Goal: Submit feedback/report problem: Submit feedback/report problem

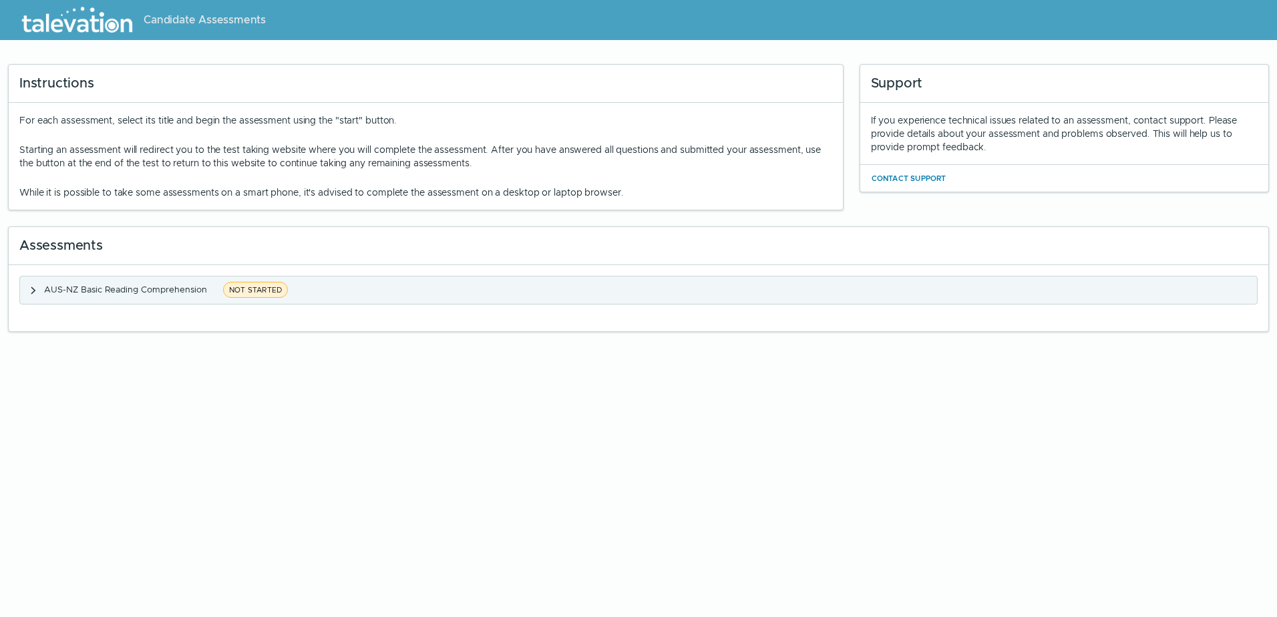
click at [249, 286] on span "NOT STARTED" at bounding box center [255, 290] width 65 height 16
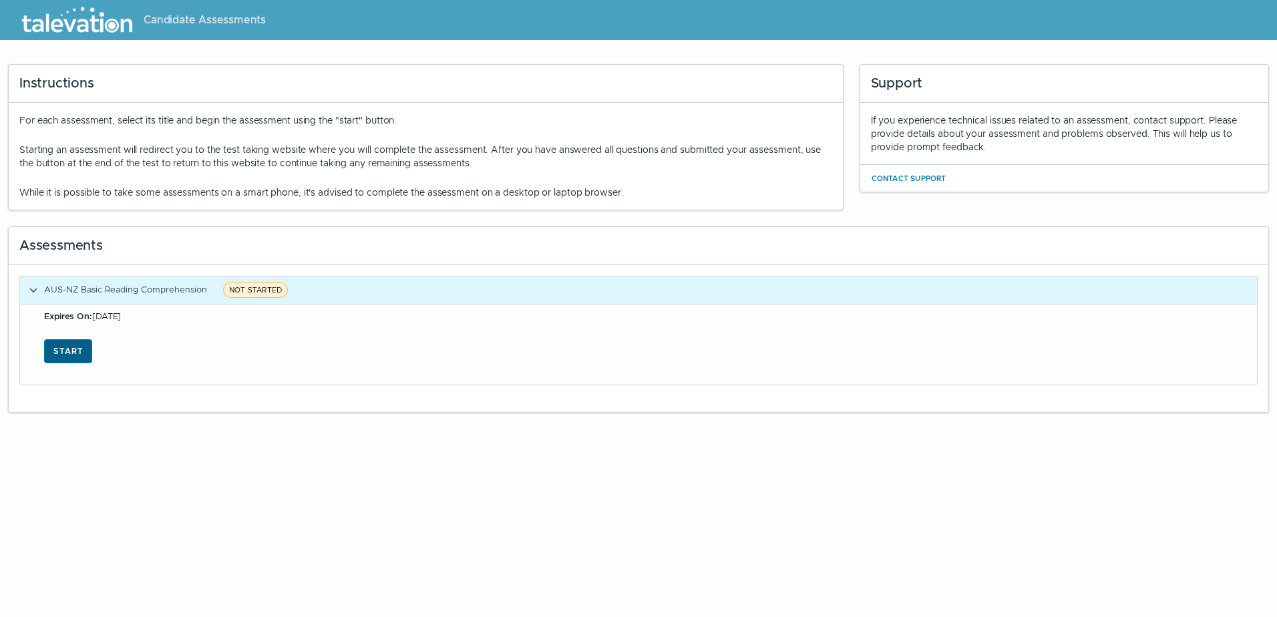
click at [76, 348] on button "Start" at bounding box center [68, 351] width 48 height 24
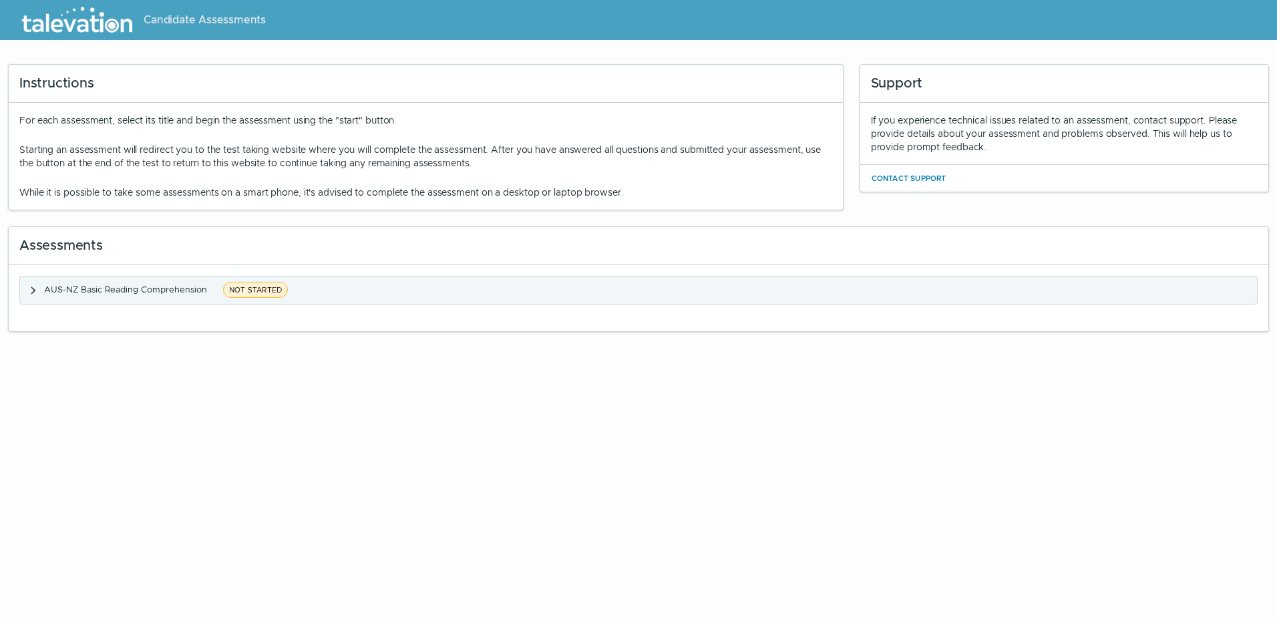
click at [246, 296] on span "NOT STARTED" at bounding box center [255, 290] width 65 height 16
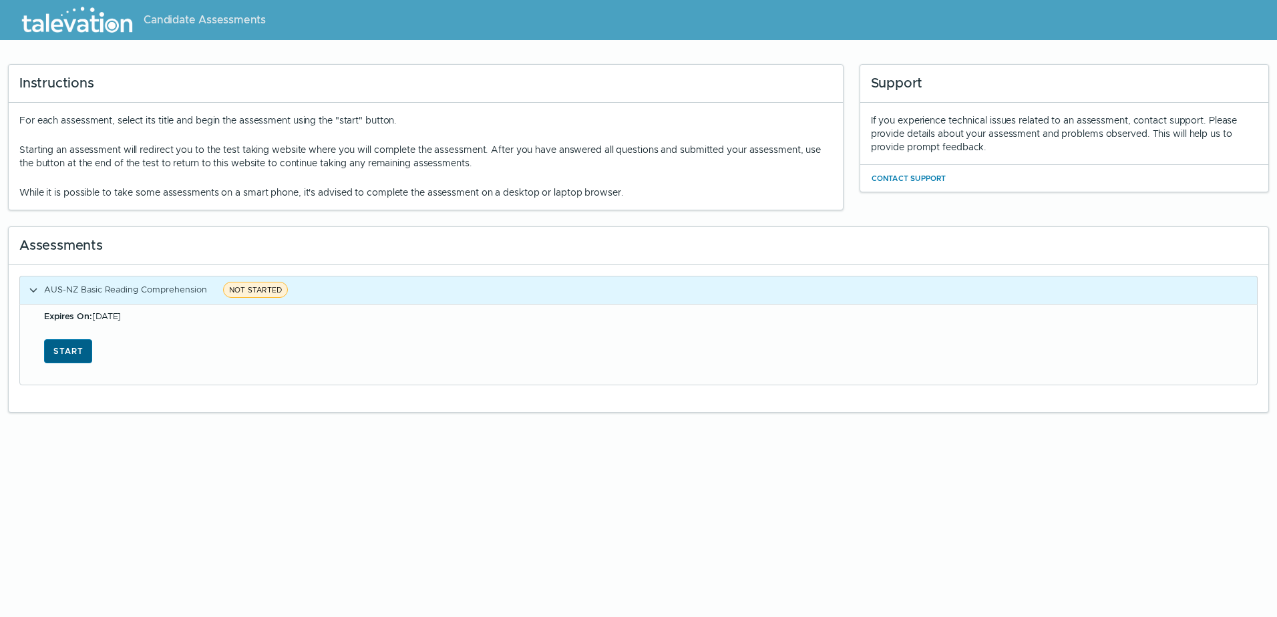
click at [79, 351] on button "Start" at bounding box center [68, 351] width 48 height 24
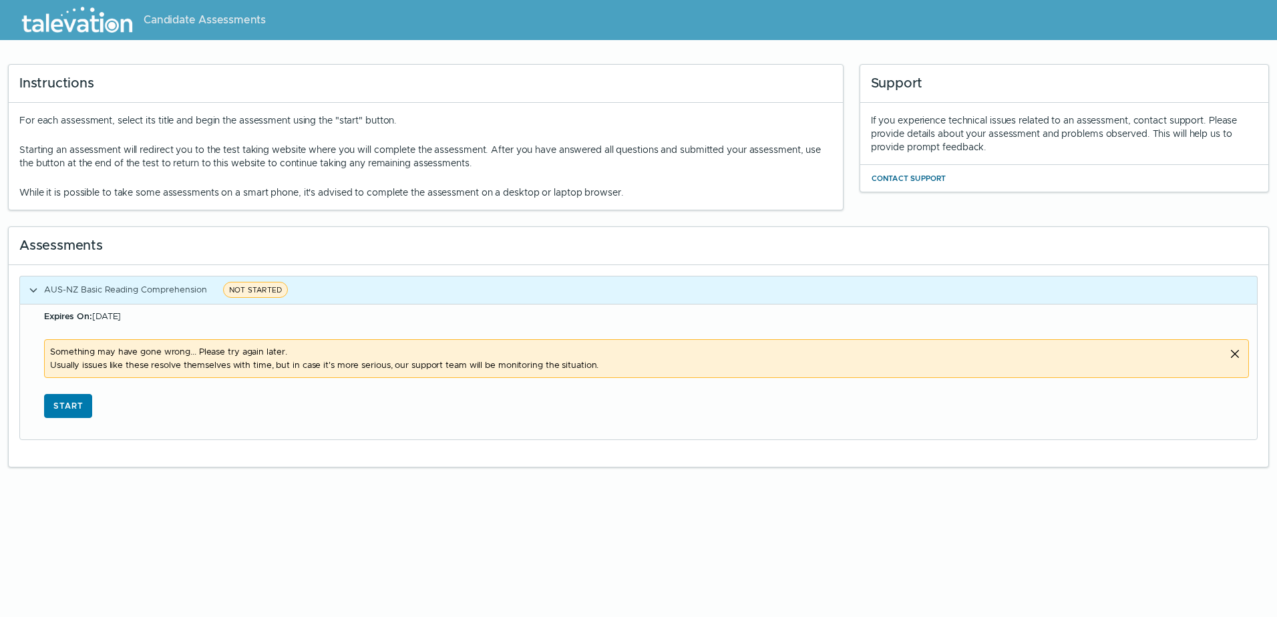
click at [903, 175] on button "Contact Support" at bounding box center [909, 178] width 76 height 16
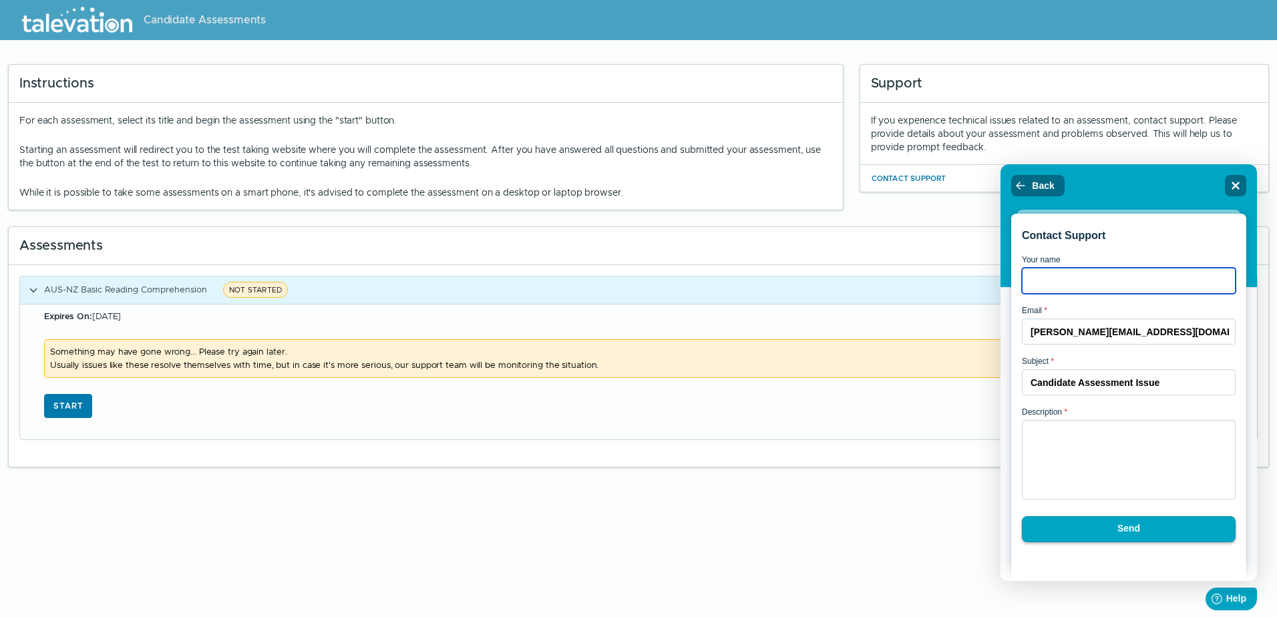
click at [1059, 291] on input "Your name" at bounding box center [1129, 281] width 214 height 26
type input "jacinta"
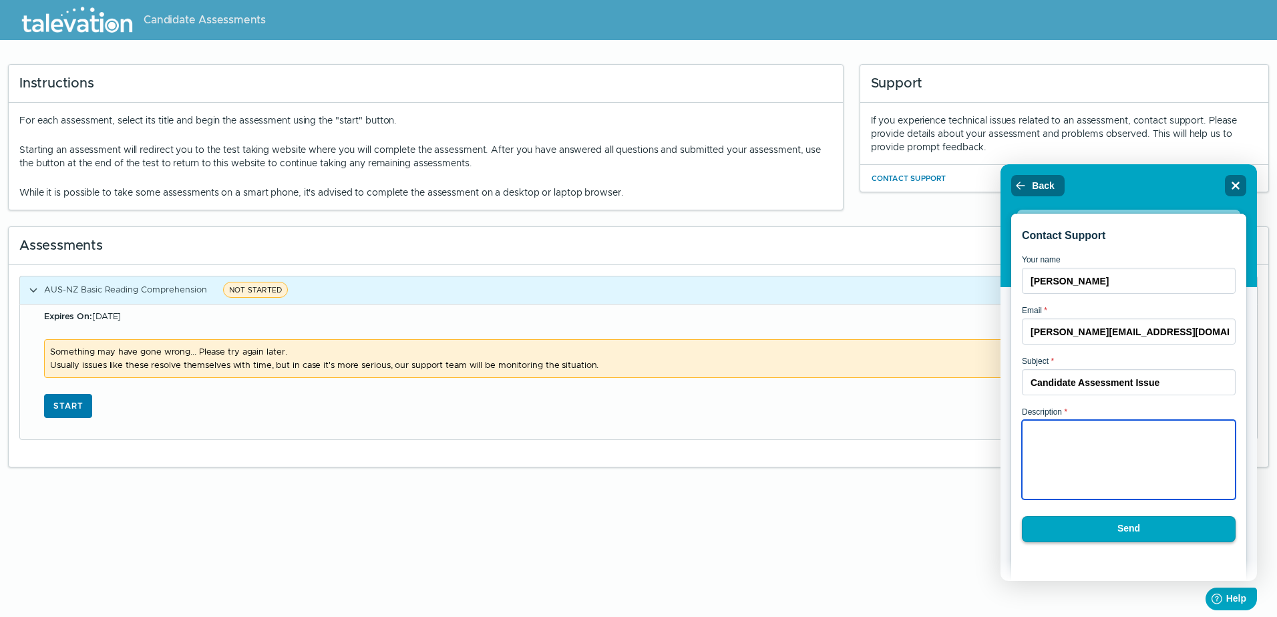
click at [1092, 483] on textarea "Description *" at bounding box center [1129, 459] width 214 height 79
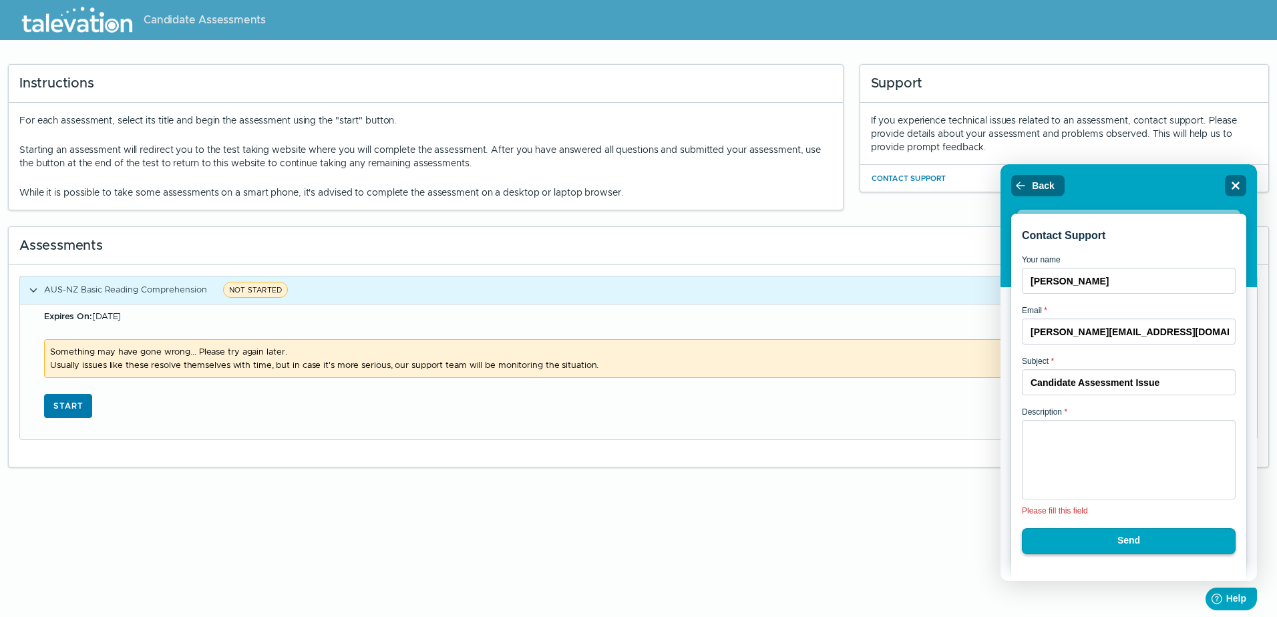
drag, startPoint x: 594, startPoint y: 360, endPoint x: 582, endPoint y: 362, distance: 12.2
click at [582, 362] on span "Something may have gone wrong... Please try again later. Usually issues like th…" at bounding box center [634, 358] width 1168 height 27
drag, startPoint x: 582, startPoint y: 362, endPoint x: 592, endPoint y: 366, distance: 10.2
click at [592, 366] on span "Something may have gone wrong... Please try again later. Usually issues like th…" at bounding box center [634, 358] width 1168 height 27
drag, startPoint x: 592, startPoint y: 366, endPoint x: 65, endPoint y: 329, distance: 528.1
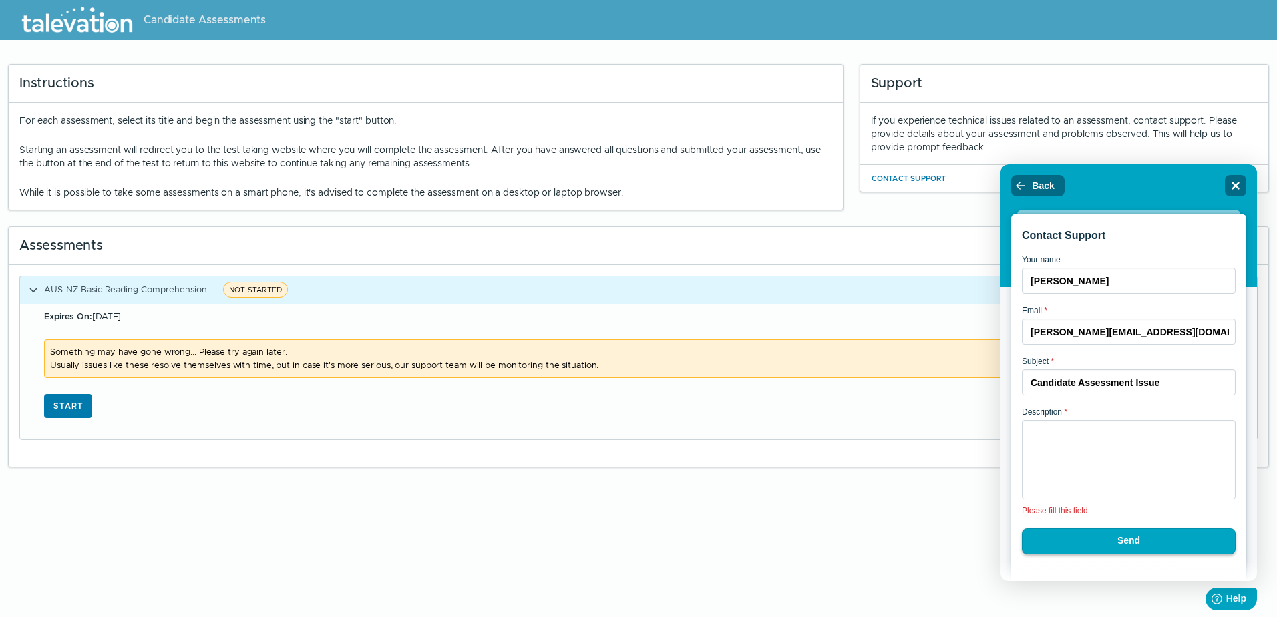
click at [65, 329] on div "Expires On: Oct 10, 2025 Something may have gone wrong... Please try again late…" at bounding box center [638, 371] width 1237 height 135
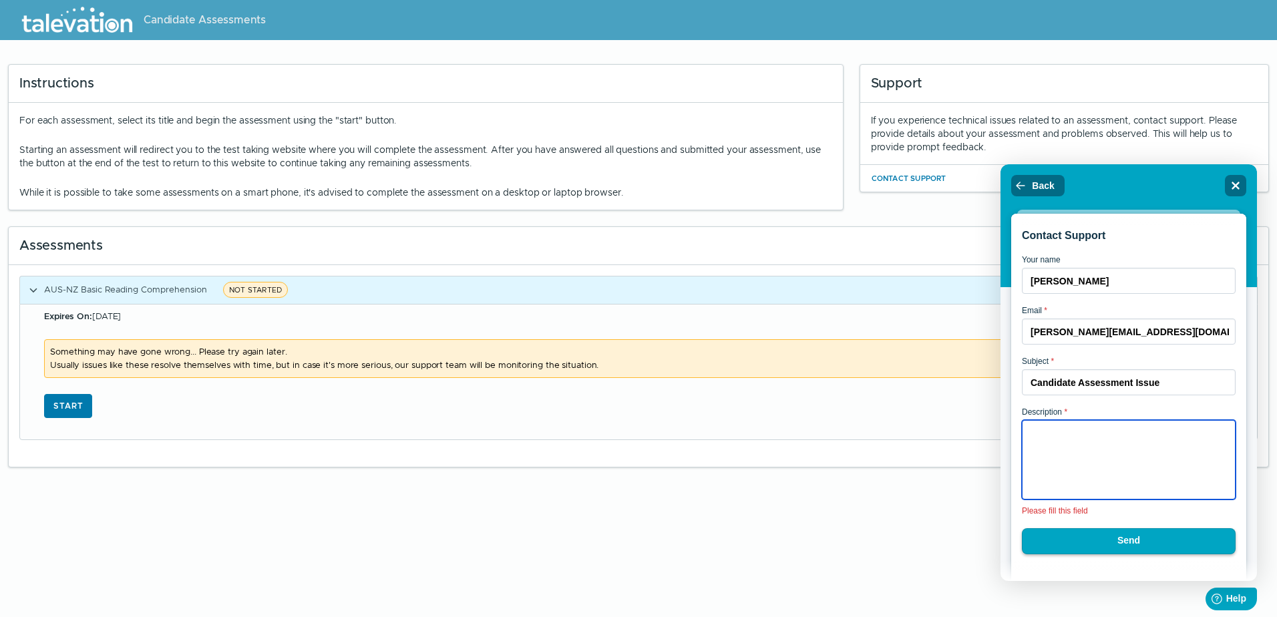
click at [1067, 481] on textarea "Description *" at bounding box center [1129, 459] width 214 height 79
paste textarea "Something may have gone wrong... Please try again later. Usually issues like th…"
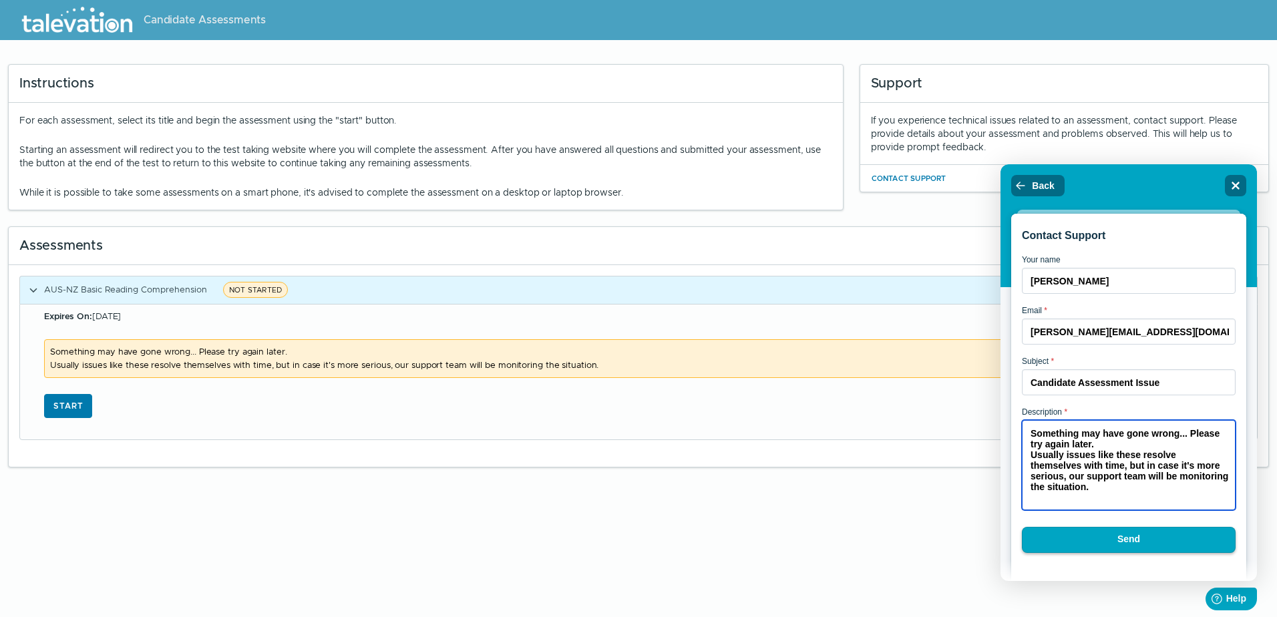
click at [1028, 437] on textarea "Something may have gone wrong... Please try again later. Usually issues like th…" at bounding box center [1129, 465] width 214 height 90
click at [1142, 439] on textarea "I have receive this message Something may have gone wrong... Please try again l…" at bounding box center [1129, 465] width 214 height 90
click at [1146, 439] on textarea "I have receive this message Something may have gone wrong... Please try again l…" at bounding box center [1129, 465] width 214 height 90
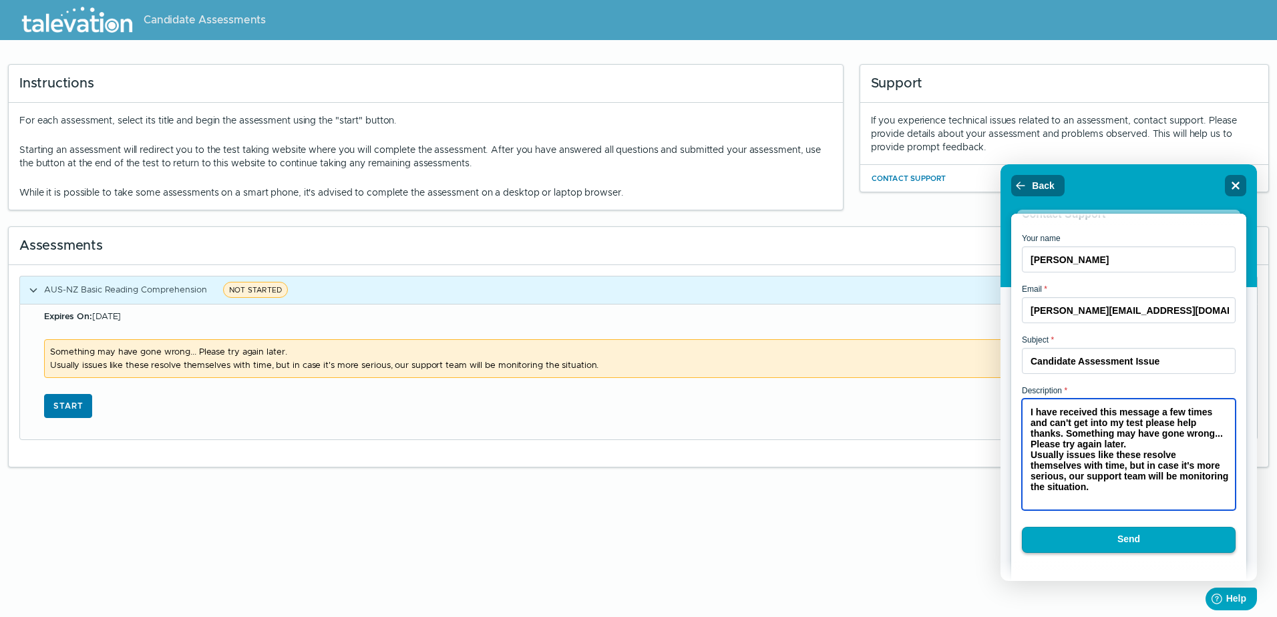
scroll to position [47, 0]
type textarea "I have received this message a few times and can't get into my test please help…"
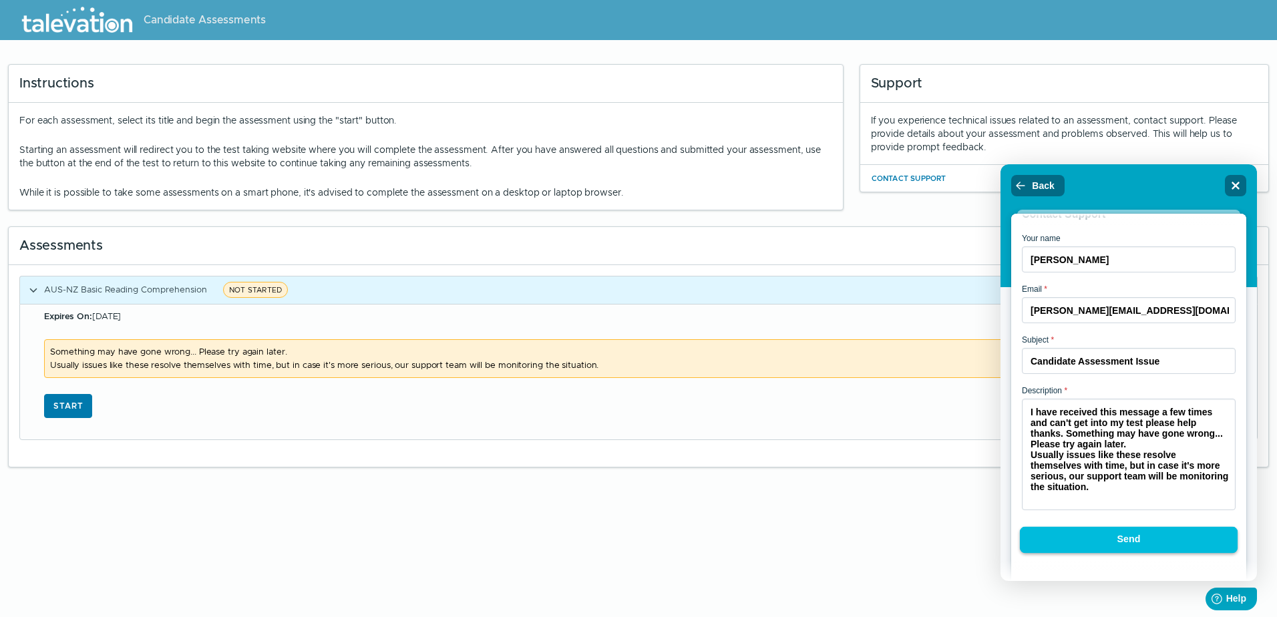
click at [1153, 535] on button "Send" at bounding box center [1129, 540] width 218 height 27
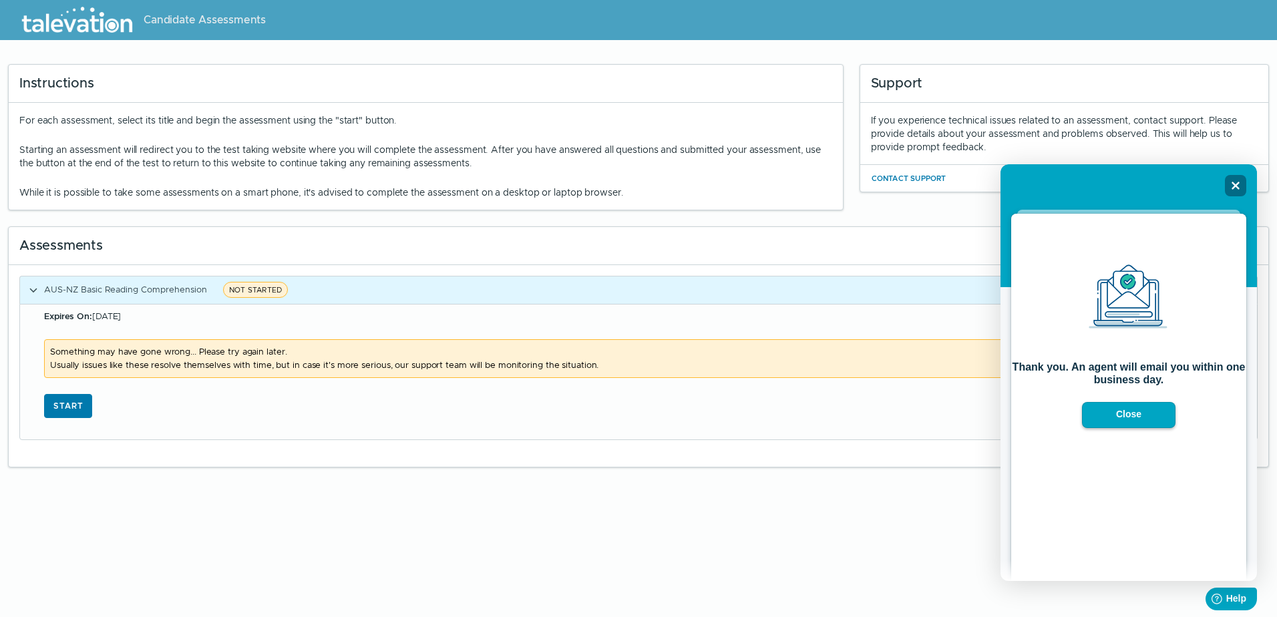
click at [506, 406] on div "Something may have gone wrong... Please try again later. Usually issues like th…" at bounding box center [646, 378] width 1204 height 79
click at [83, 399] on button "Start" at bounding box center [68, 406] width 48 height 24
click at [81, 411] on button "Start" at bounding box center [68, 406] width 48 height 24
click at [72, 411] on button "Start" at bounding box center [68, 406] width 48 height 24
click at [1090, 411] on button "Close" at bounding box center [1128, 415] width 95 height 27
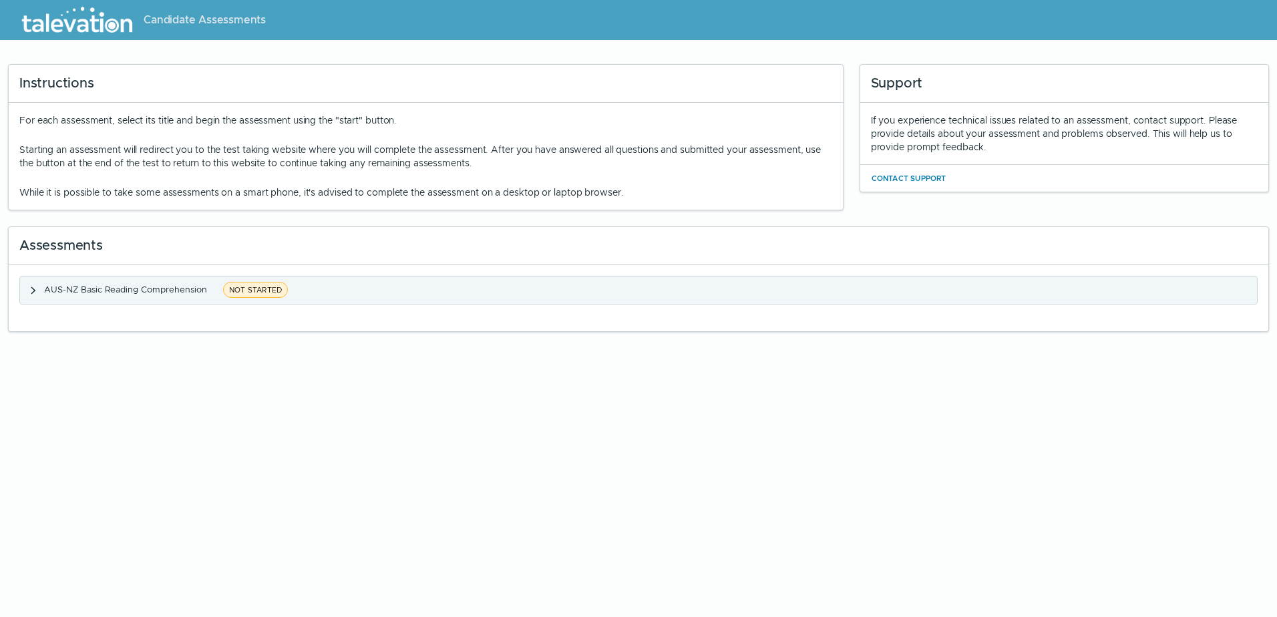
drag, startPoint x: 284, startPoint y: 278, endPoint x: 221, endPoint y: 290, distance: 63.9
click at [283, 278] on button "AUS-NZ Basic Reading Comprehension NOT STARTED" at bounding box center [638, 289] width 1237 height 27
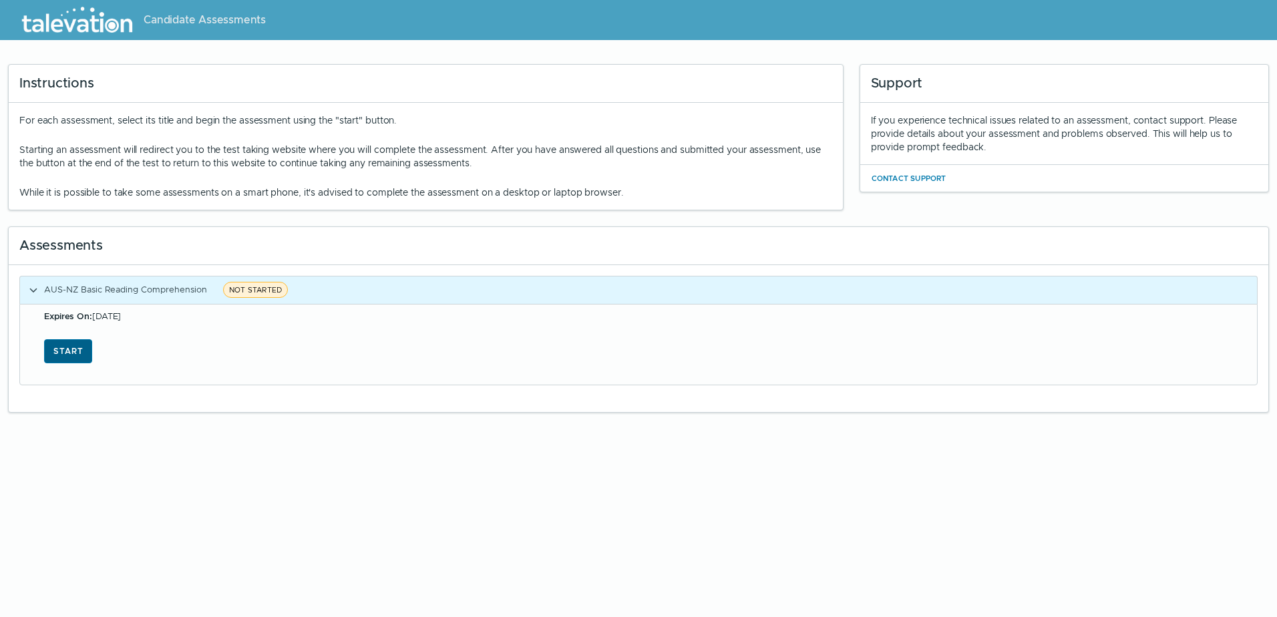
click at [76, 344] on button "Start" at bounding box center [68, 351] width 48 height 24
